Goal: Task Accomplishment & Management: Manage account settings

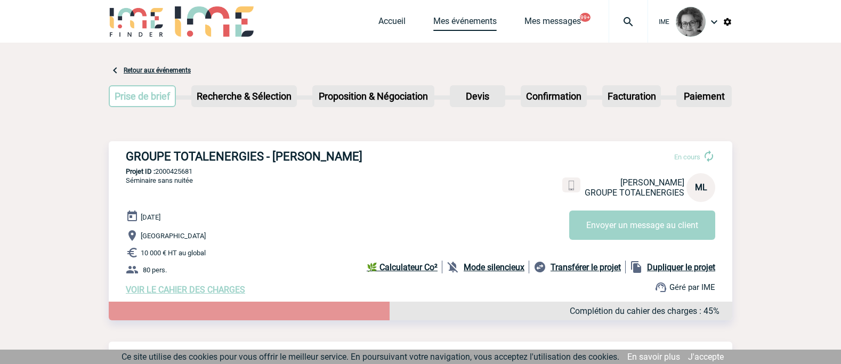
click at [455, 19] on link "Mes événements" at bounding box center [464, 23] width 63 height 15
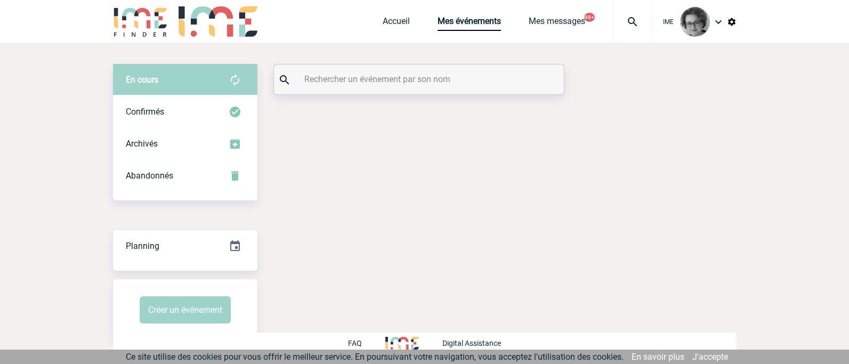
click at [411, 75] on input "text" at bounding box center [420, 78] width 237 height 15
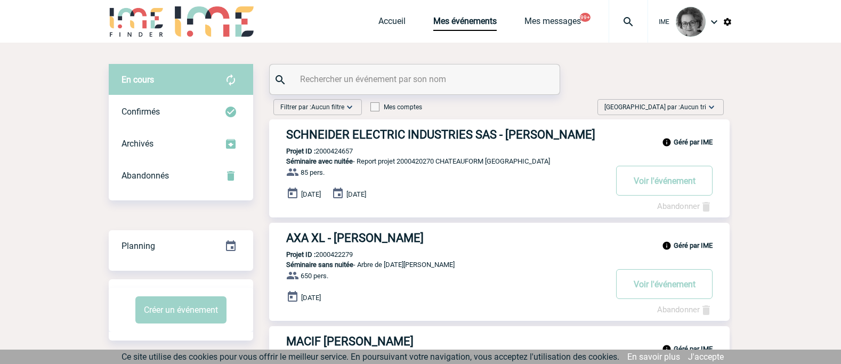
click at [407, 79] on input "text" at bounding box center [415, 78] width 237 height 15
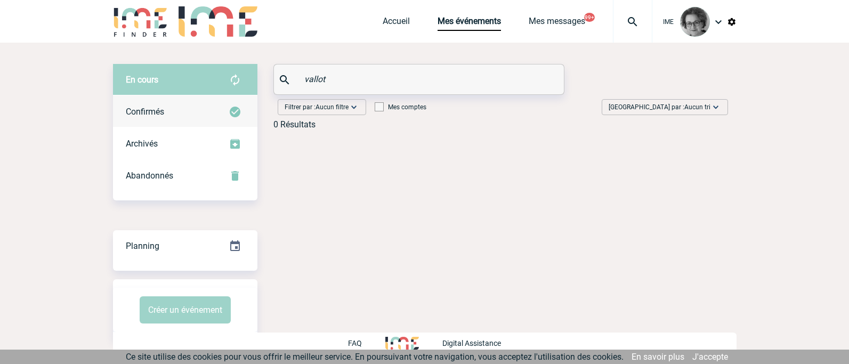
click at [163, 115] on span "Confirmés" at bounding box center [145, 112] width 38 height 10
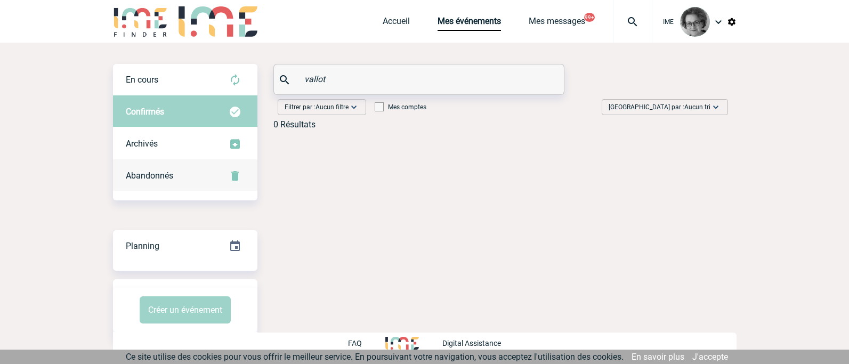
click at [160, 176] on span "Abandonnés" at bounding box center [149, 176] width 47 height 10
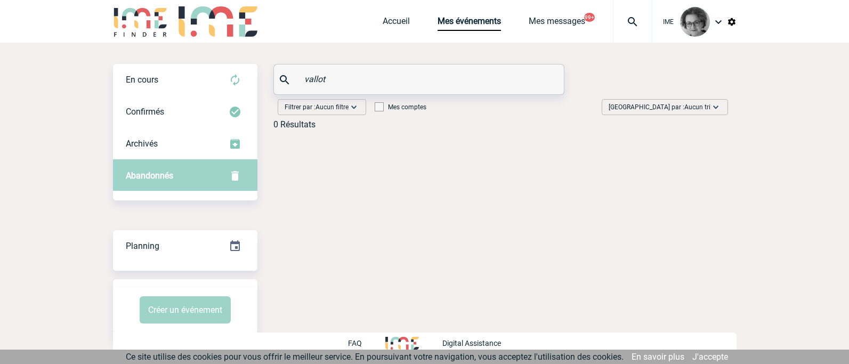
drag, startPoint x: 334, startPoint y: 81, endPoint x: 285, endPoint y: 75, distance: 48.9
click at [285, 75] on div "vallot" at bounding box center [419, 80] width 290 height 30
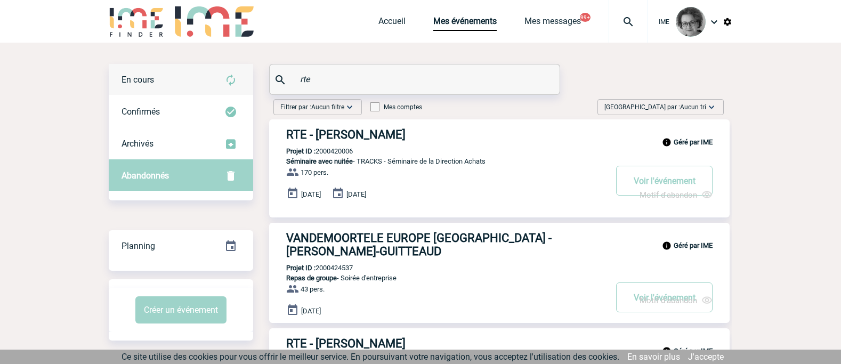
click at [197, 83] on div "En cours" at bounding box center [181, 80] width 144 height 32
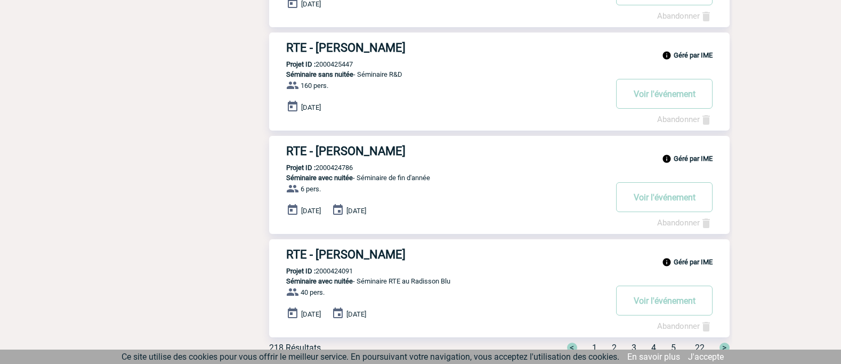
scroll to position [850, 0]
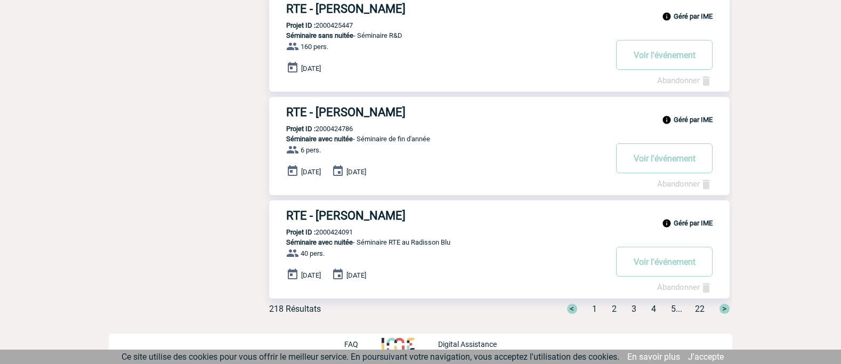
click at [605, 311] on div "< 1 2 3 4 5 ... 22 >" at bounding box center [641, 309] width 175 height 10
click at [612, 309] on span "2" at bounding box center [614, 309] width 5 height 10
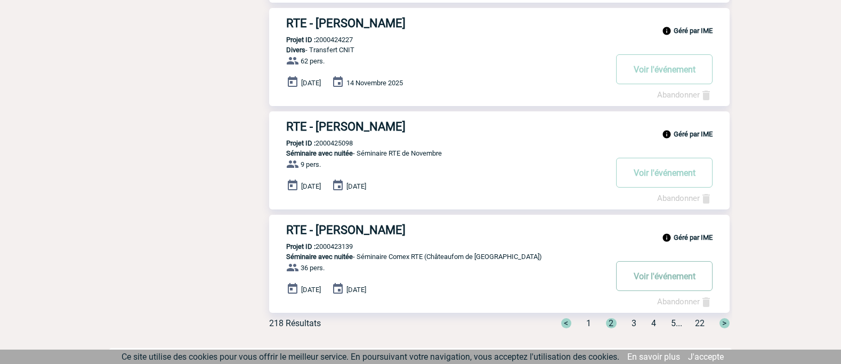
scroll to position [854, 0]
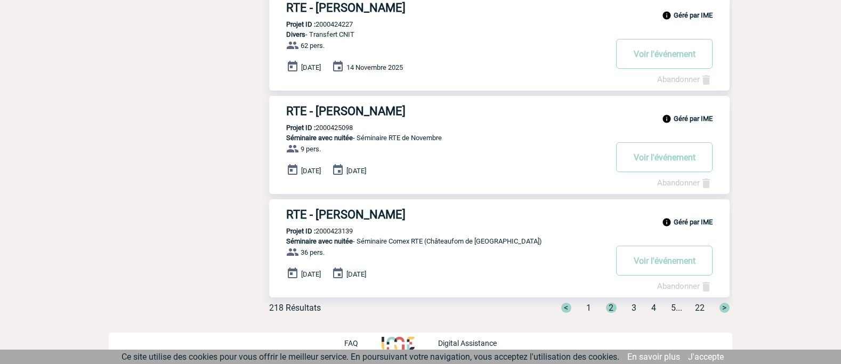
click at [632, 313] on span "3" at bounding box center [634, 308] width 5 height 10
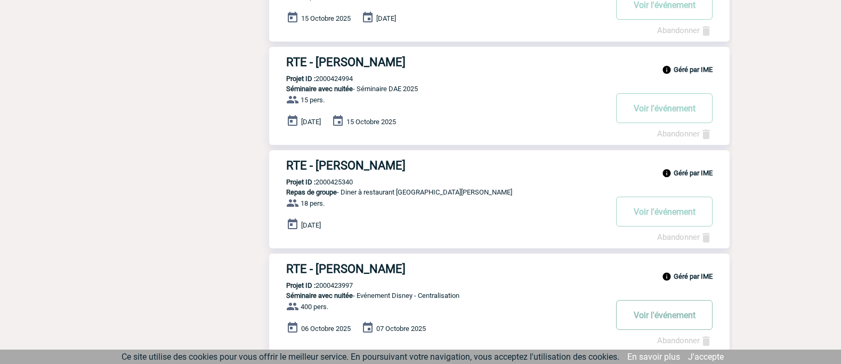
scroll to position [850, 0]
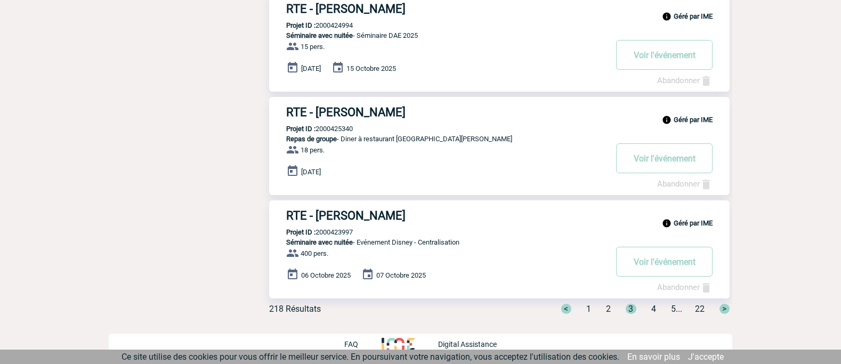
click at [651, 310] on span "4" at bounding box center [653, 309] width 5 height 10
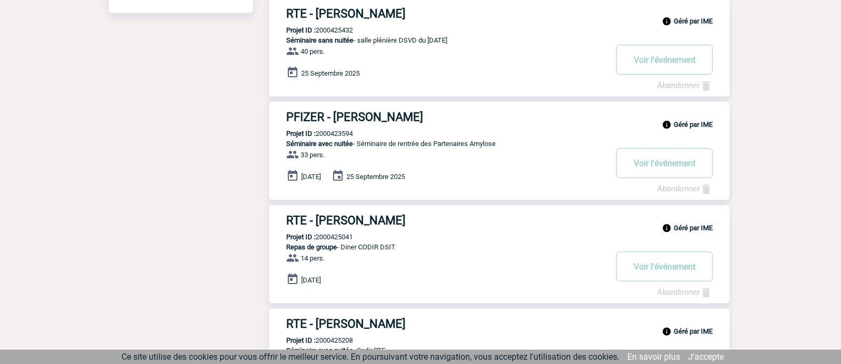
scroll to position [263, 0]
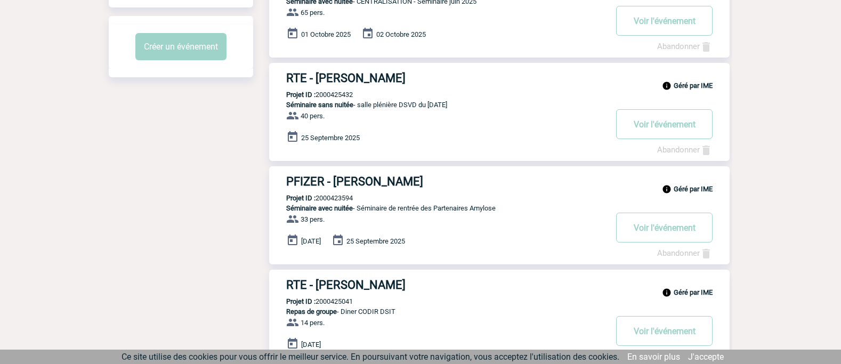
click at [782, 265] on body "IME Accueil Mes événements" at bounding box center [420, 344] width 841 height 1215
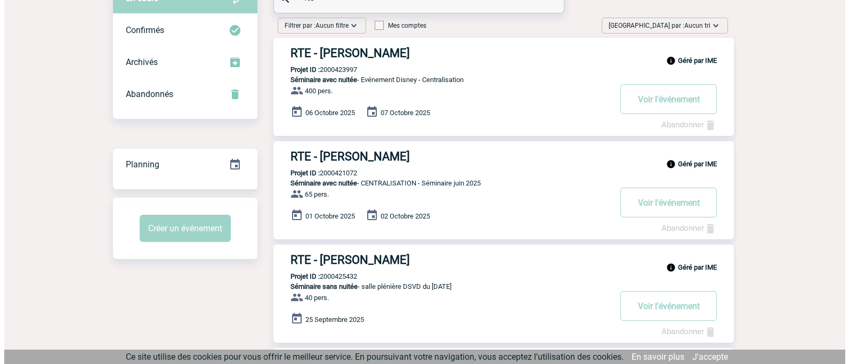
scroll to position [0, 0]
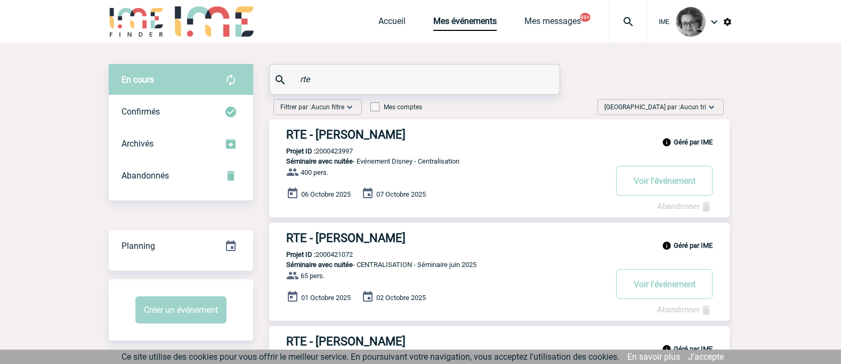
drag, startPoint x: 337, startPoint y: 79, endPoint x: 280, endPoint y: 79, distance: 57.0
click at [280, 79] on div "rte" at bounding box center [415, 80] width 290 height 30
paste input "2000421815"
type input "2000421815"
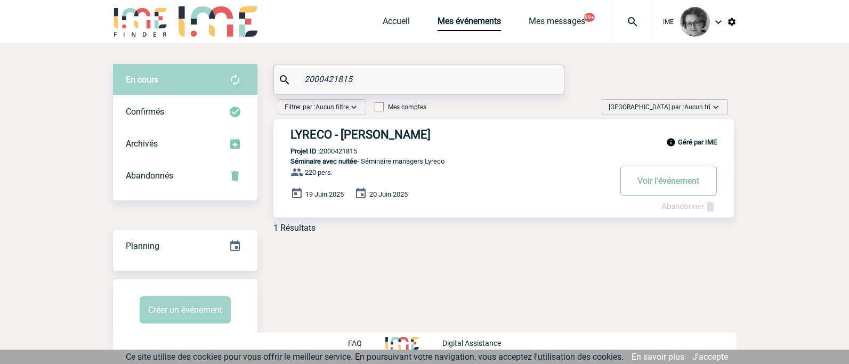
click at [656, 182] on button "Voir l'événement" at bounding box center [669, 181] width 96 height 30
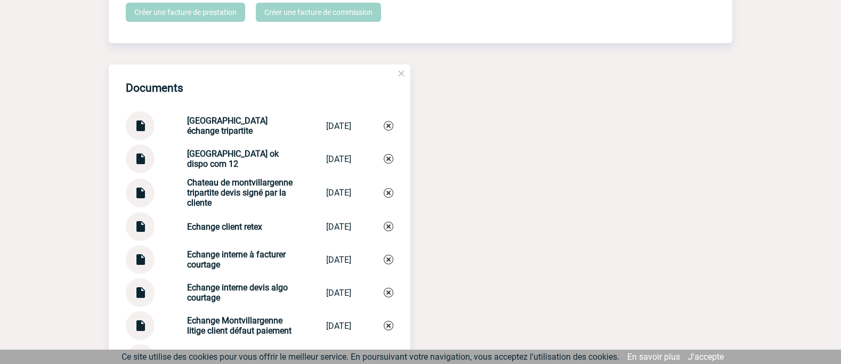
scroll to position [1066, 0]
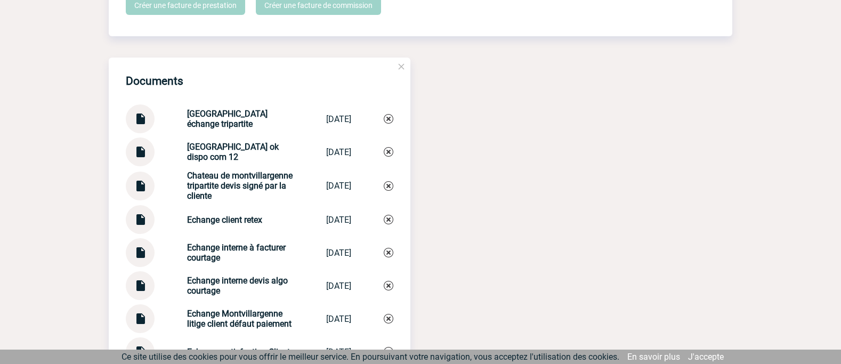
click at [140, 222] on img at bounding box center [140, 215] width 14 height 21
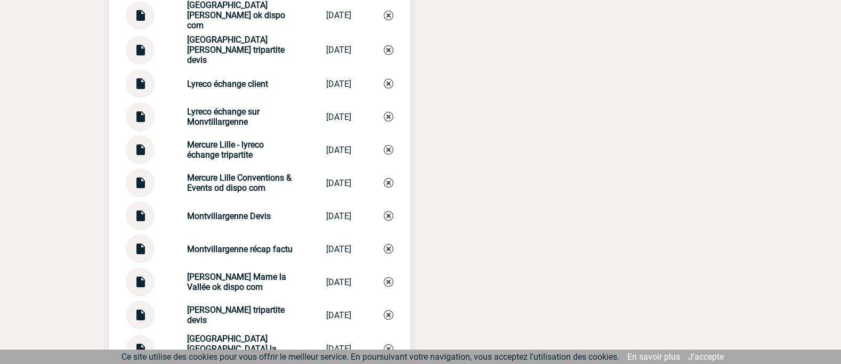
scroll to position [1653, 0]
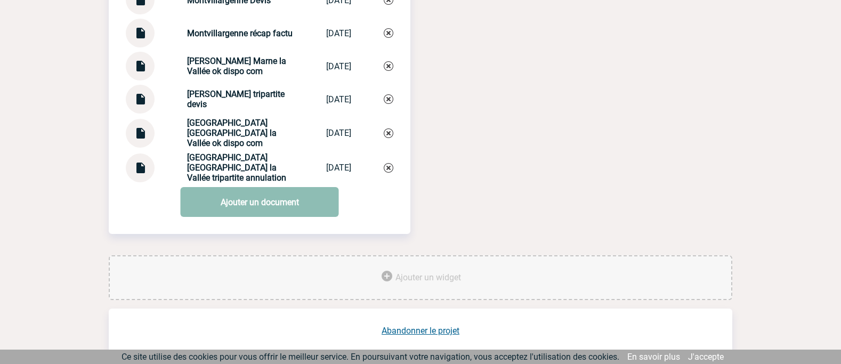
click at [249, 212] on link "Ajouter un document" at bounding box center [260, 202] width 158 height 30
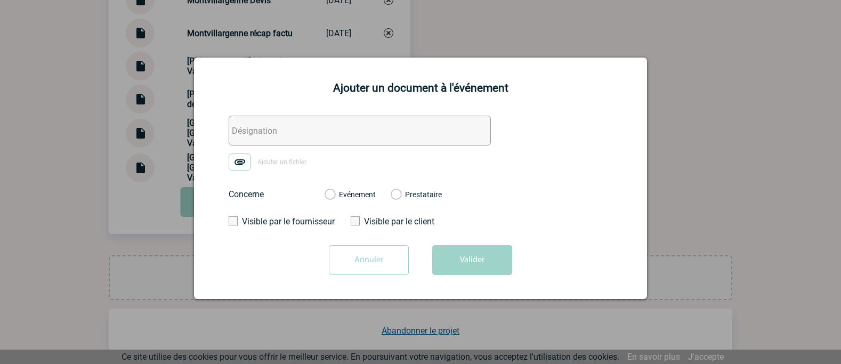
click at [274, 135] on input "text" at bounding box center [360, 131] width 262 height 30
type input "suivi paiement solde"
click at [330, 198] on label "Evénement" at bounding box center [330, 195] width 10 height 10
click at [0, 0] on input "Evénement" at bounding box center [0, 0] width 0 height 0
click at [238, 168] on img at bounding box center [240, 162] width 22 height 17
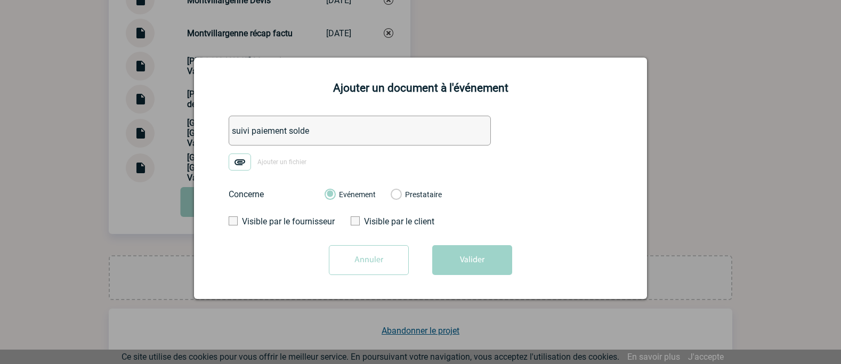
click at [0, 0] on input "Ajouter un fichier" at bounding box center [0, 0] width 0 height 0
click at [468, 258] on button "Valider" at bounding box center [472, 260] width 80 height 30
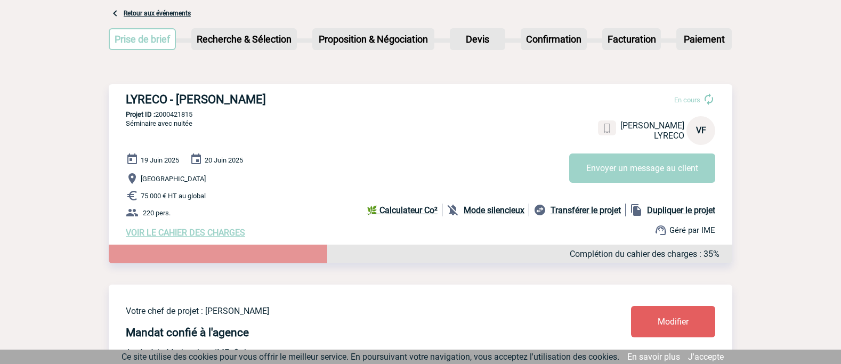
scroll to position [0, 0]
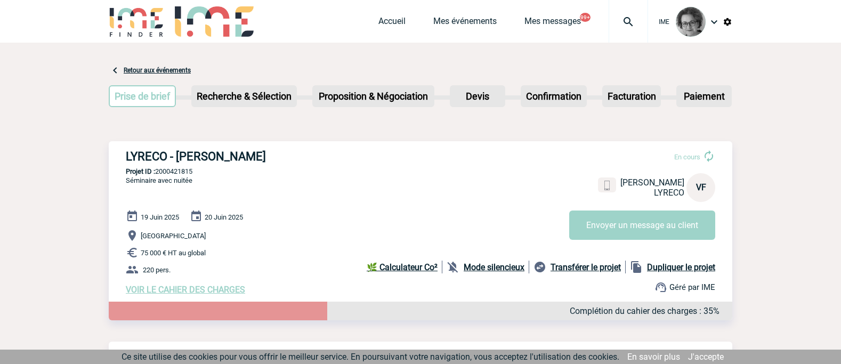
click at [291, 237] on p "Ile de France" at bounding box center [429, 235] width 607 height 13
